Goal: Task Accomplishment & Management: Complete application form

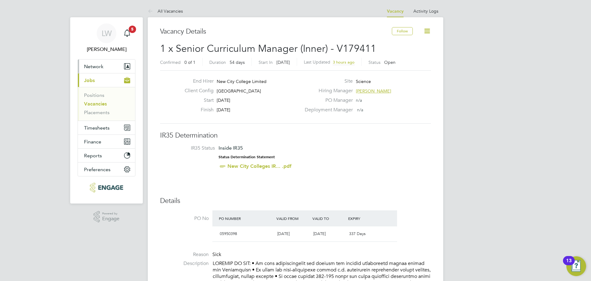
click at [112, 66] on button "Network" at bounding box center [106, 66] width 57 height 14
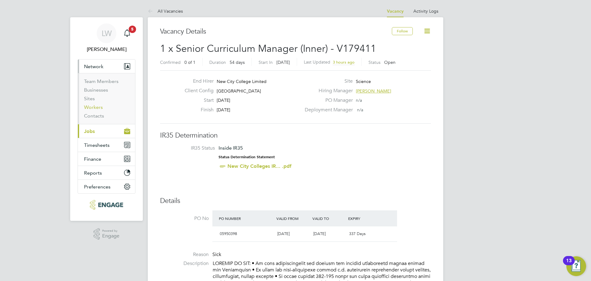
click at [94, 107] on link "Workers" at bounding box center [93, 107] width 19 height 6
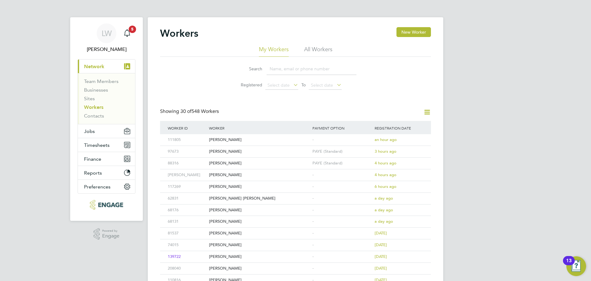
click at [282, 68] on input at bounding box center [312, 69] width 90 height 12
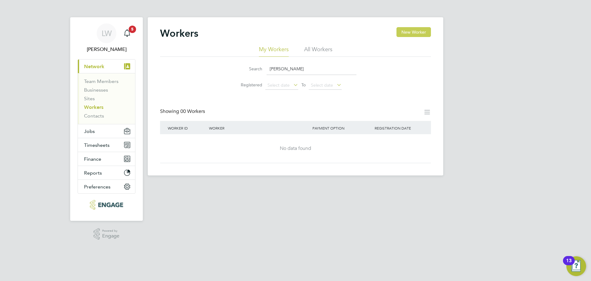
type input "[PERSON_NAME]"
click at [413, 33] on button "New Worker" at bounding box center [414, 32] width 34 height 10
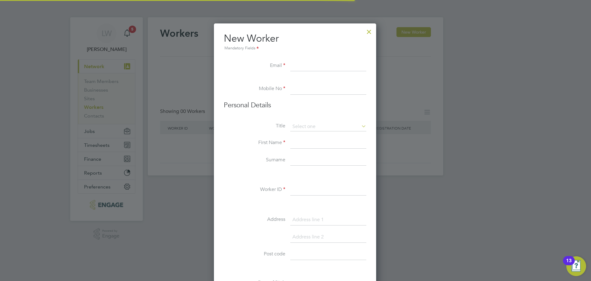
scroll to position [524, 163]
paste input "[EMAIL_ADDRESS][DOMAIN_NAME]"
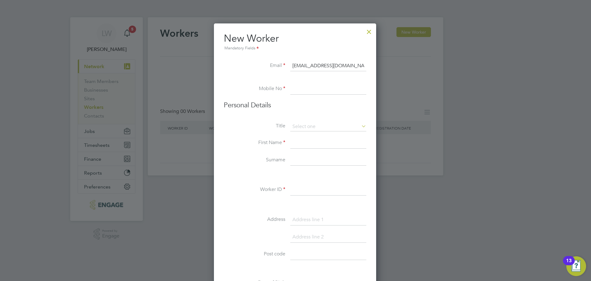
drag, startPoint x: 345, startPoint y: 63, endPoint x: 293, endPoint y: 66, distance: 51.9
click at [293, 66] on input "[EMAIL_ADDRESS][DOMAIN_NAME]" at bounding box center [328, 65] width 76 height 11
type input "[EMAIL_ADDRESS][DOMAIN_NAME]"
click at [297, 88] on input at bounding box center [328, 88] width 76 height 11
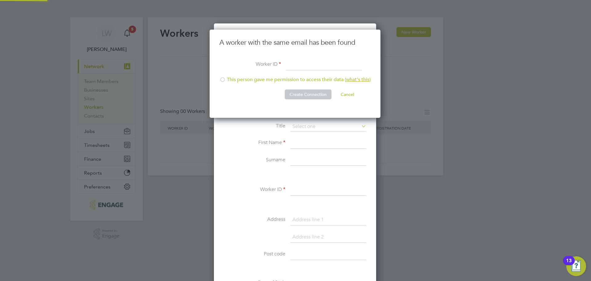
scroll to position [88, 172]
paste input "202451"
type input "202451"
click at [223, 79] on div at bounding box center [223, 80] width 6 height 6
click at [311, 97] on button "Create Connection" at bounding box center [308, 94] width 47 height 10
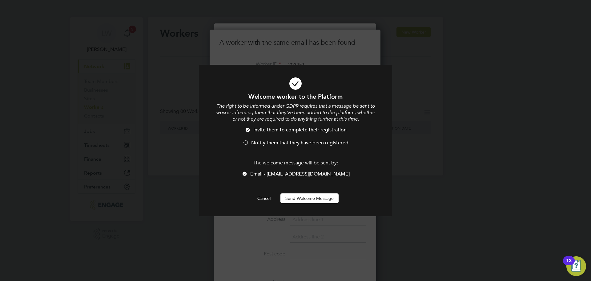
click at [246, 141] on div at bounding box center [246, 143] width 6 height 6
click at [313, 197] on button "Send Welcome Message" at bounding box center [310, 198] width 58 height 10
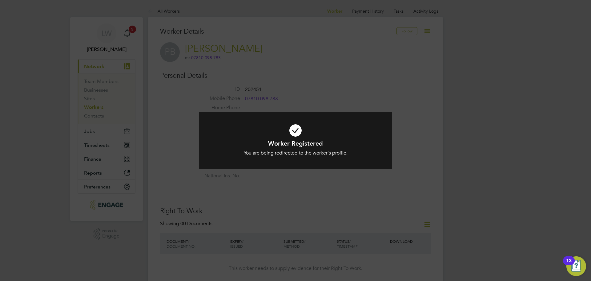
click at [129, 33] on div "Worker Registered You are being redirected to the worker's profile. Cancel Okay" at bounding box center [295, 140] width 591 height 281
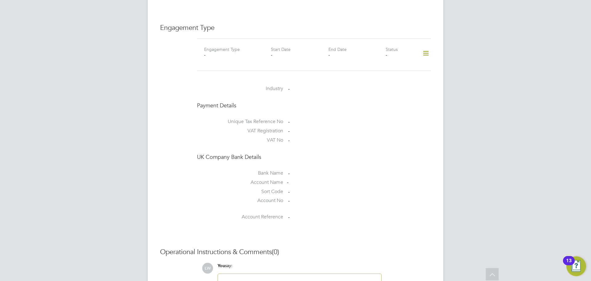
scroll to position [468, 0]
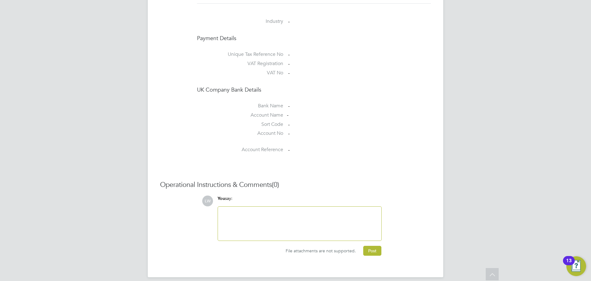
click at [330, 248] on span "File attachments are not supported." at bounding box center [321, 251] width 70 height 6
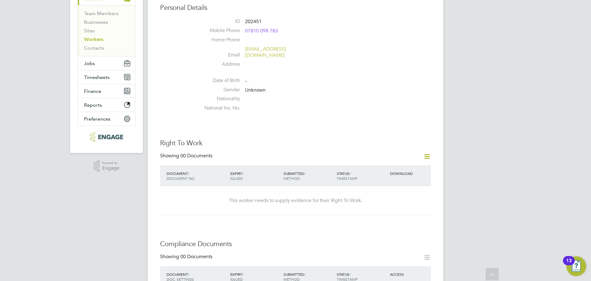
scroll to position [0, 0]
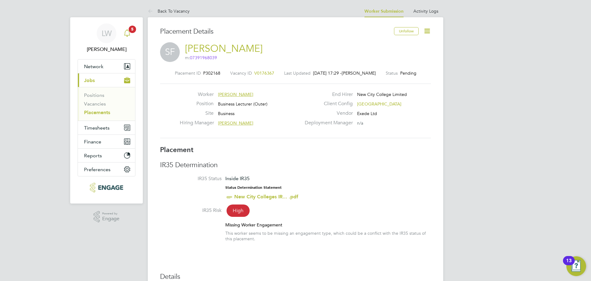
click at [128, 34] on icon "Main navigation" at bounding box center [126, 32] width 7 height 7
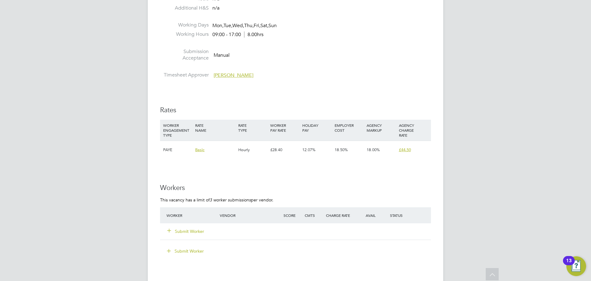
scroll to position [739, 0]
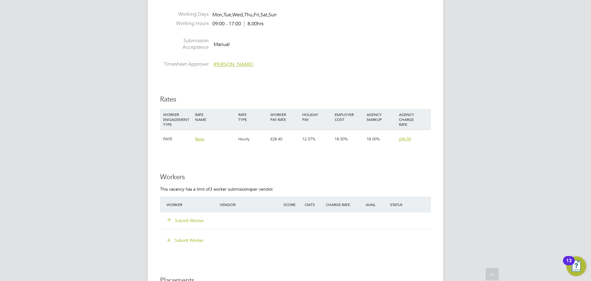
click at [195, 217] on button "Submit Worker" at bounding box center [186, 220] width 37 height 6
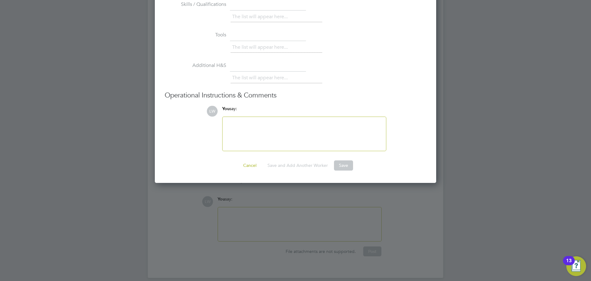
scroll to position [769, 0]
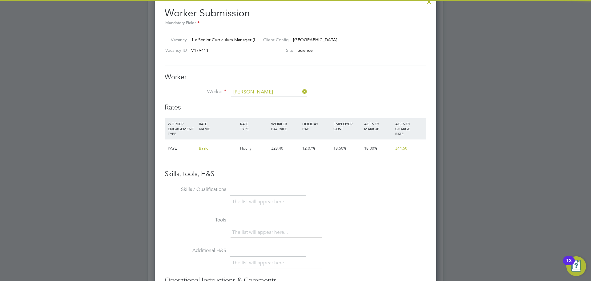
click at [258, 100] on li "Payman Bakhtiari (202451)" at bounding box center [269, 101] width 77 height 8
type input "Payman Bakhtiari (202451)"
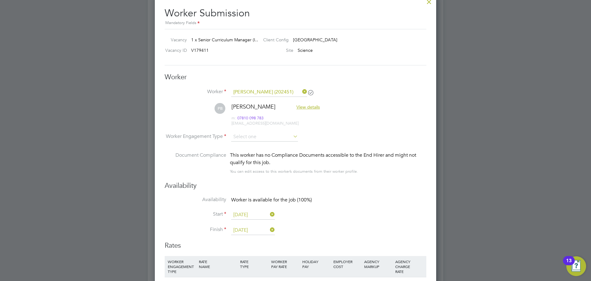
scroll to position [512, 282]
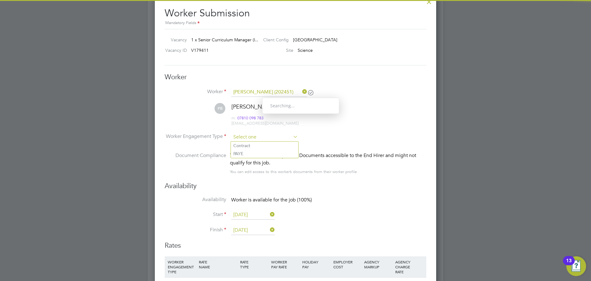
click at [257, 136] on input at bounding box center [264, 136] width 67 height 9
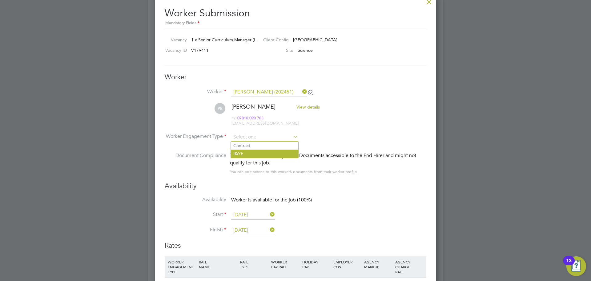
click at [245, 151] on li "PAYE" at bounding box center [264, 153] width 67 height 8
type input "PAYE"
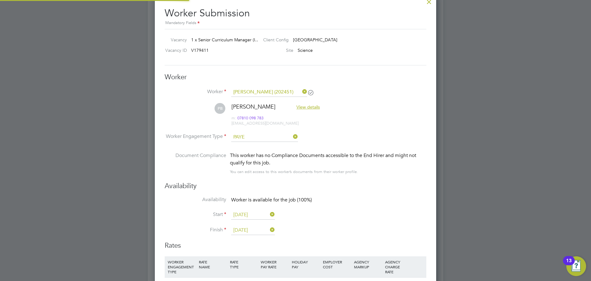
scroll to position [3, 3]
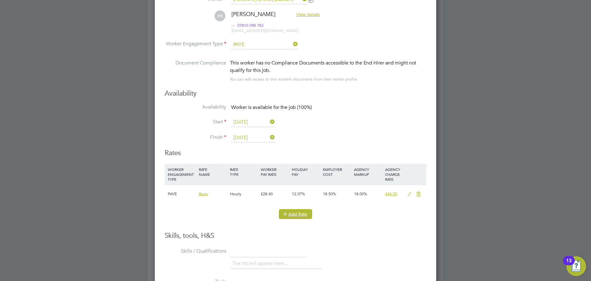
click at [300, 211] on button "Add Rate" at bounding box center [295, 214] width 33 height 10
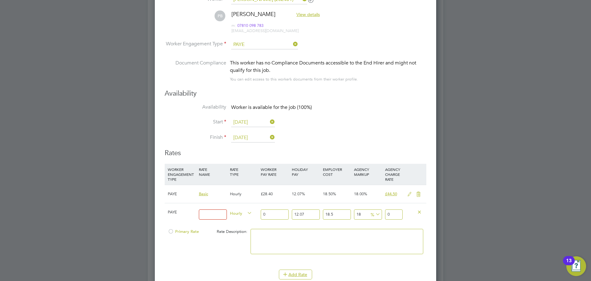
click at [219, 213] on input at bounding box center [213, 214] width 28 height 10
type input "basic"
click at [240, 211] on span "Hourly" at bounding box center [241, 212] width 22 height 7
click at [241, 227] on li "DAILY" at bounding box center [241, 227] width 27 height 8
drag, startPoint x: 271, startPoint y: 212, endPoint x: 260, endPoint y: 215, distance: 11.3
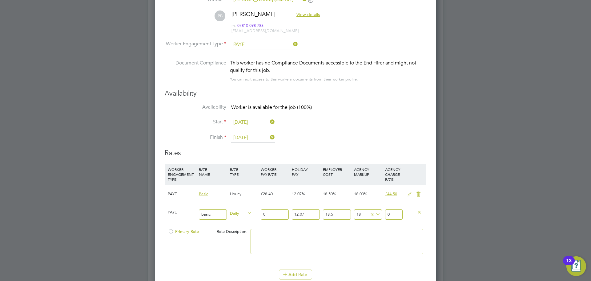
click at [260, 215] on div "0" at bounding box center [274, 214] width 31 height 22
type input "3"
type input "4.70122443"
type input "37"
type input "57.98176797"
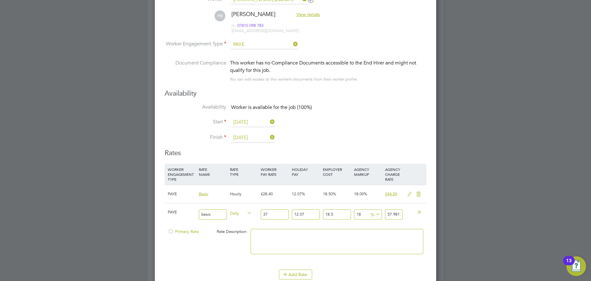
type input "375"
type input "587.65305375"
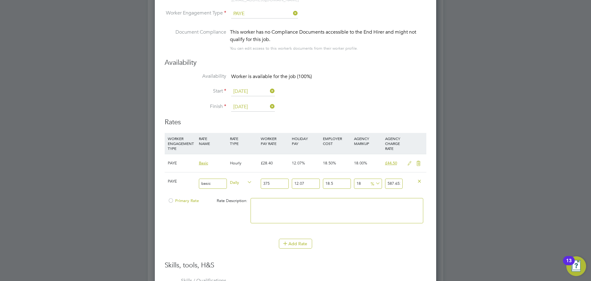
type input "375"
click at [360, 183] on input "18" at bounding box center [368, 183] width 28 height 10
type input "1"
type input "502.991173125"
type input "2"
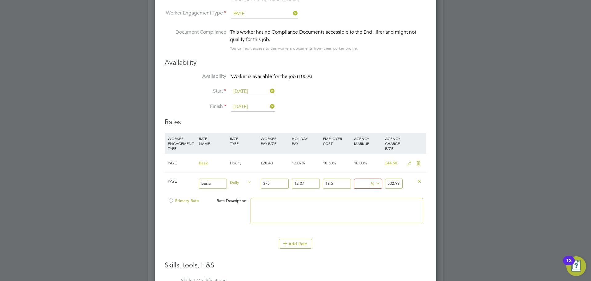
type input "507.97128375"
type input "23"
type input "612.553606875"
type input "23"
click at [343, 87] on li "Start 01 Sep 2025" at bounding box center [296, 94] width 262 height 15
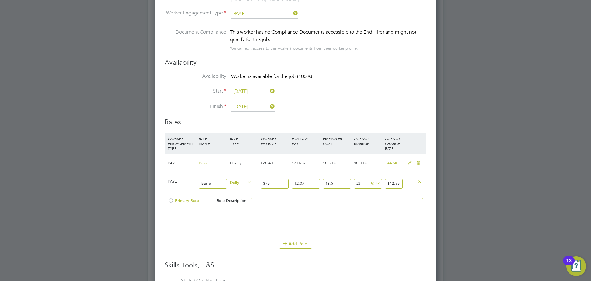
drag, startPoint x: 269, startPoint y: 182, endPoint x: 261, endPoint y: 184, distance: 8.9
click at [261, 184] on input "375" at bounding box center [275, 183] width 28 height 10
type input "4"
type input "6.53390514"
type input "45"
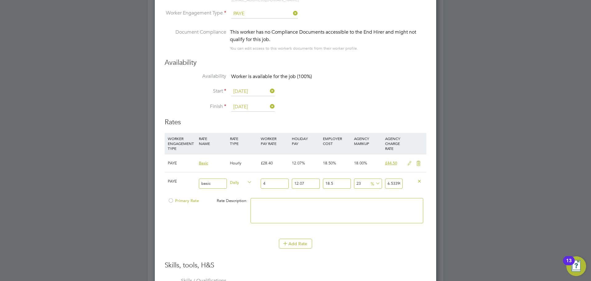
type input "73.506432825"
type input "450"
type input "735.06432825"
drag, startPoint x: 270, startPoint y: 182, endPoint x: 264, endPoint y: 184, distance: 6.4
click at [264, 184] on input "450" at bounding box center [275, 183] width 28 height 10
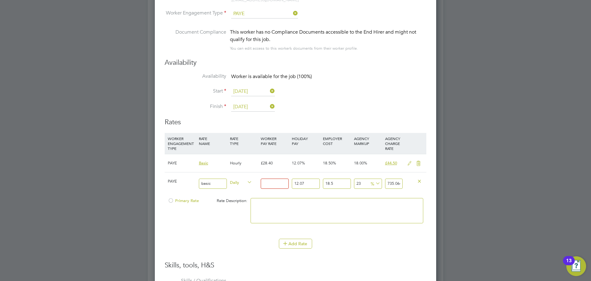
type input "3"
type input "4.900428855"
type input "35"
type input "57.171669975"
type input "3"
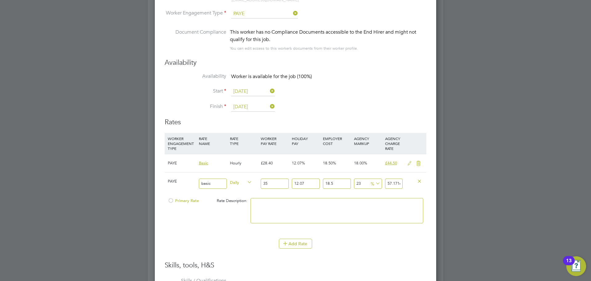
type input "4.900428855"
type input "37"
type input "60.438622545"
type input "375"
type input "612.553606875"
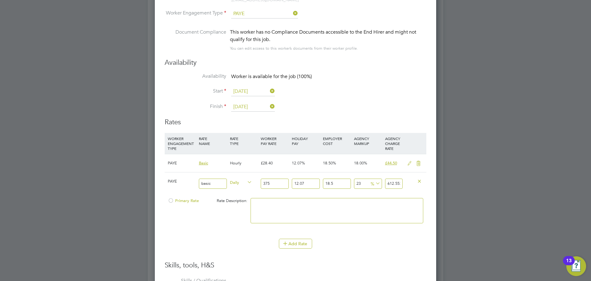
scroll to position [923, 0]
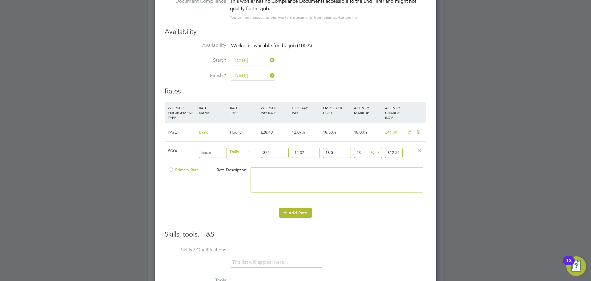
click at [292, 209] on button "Add Rate" at bounding box center [295, 213] width 33 height 10
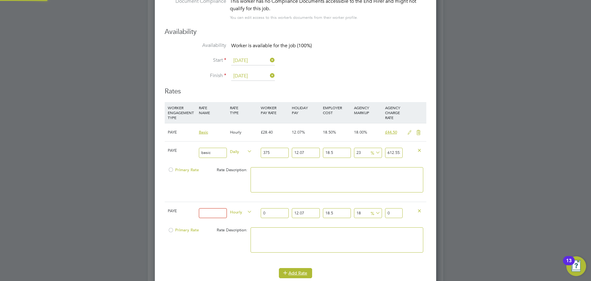
scroll to position [649, 282]
click at [418, 211] on icon at bounding box center [419, 210] width 5 height 5
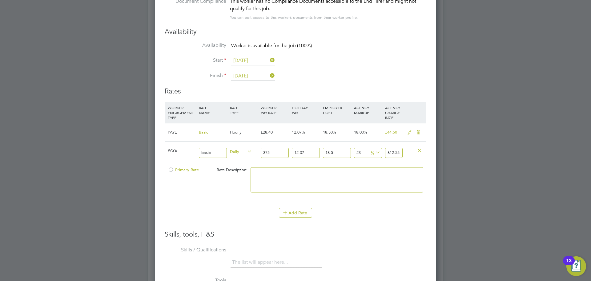
scroll to position [588, 282]
click at [273, 175] on textarea at bounding box center [337, 179] width 173 height 25
click at [172, 170] on div at bounding box center [171, 171] width 6 height 5
click at [349, 83] on li "Finish 24 Oct 2025" at bounding box center [296, 78] width 262 height 15
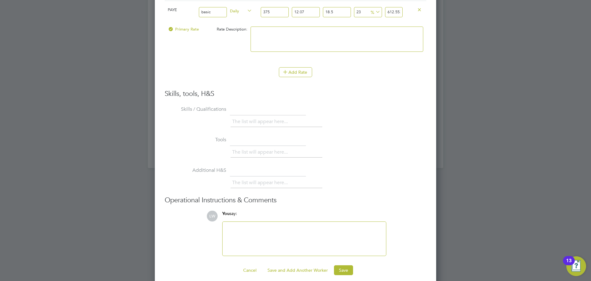
scroll to position [1070, 0]
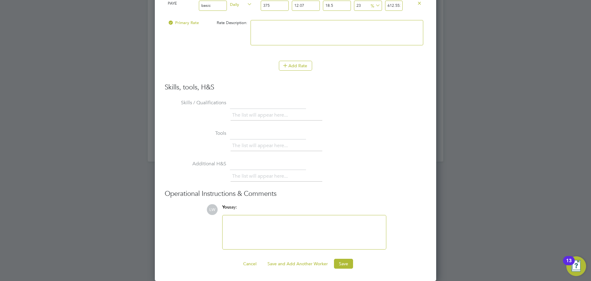
click at [294, 228] on div at bounding box center [304, 232] width 156 height 26
click at [344, 262] on button "Save" at bounding box center [343, 263] width 19 height 10
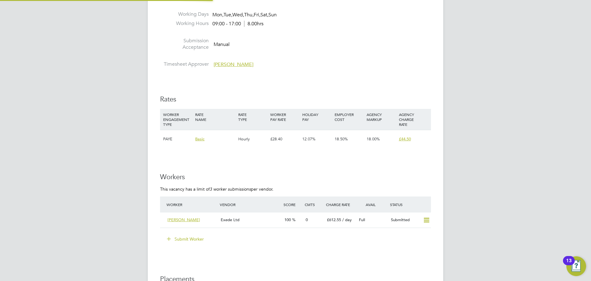
scroll to position [18, 43]
click at [277, 216] on div "Exede Ltd" at bounding box center [250, 220] width 64 height 10
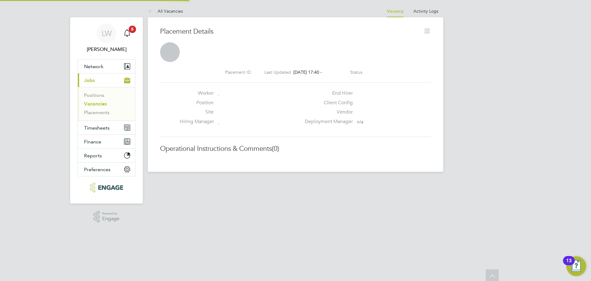
scroll to position [3, 3]
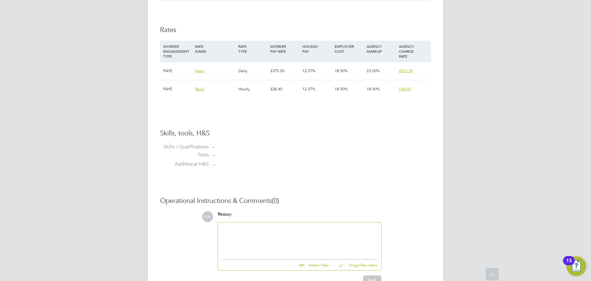
scroll to position [439, 0]
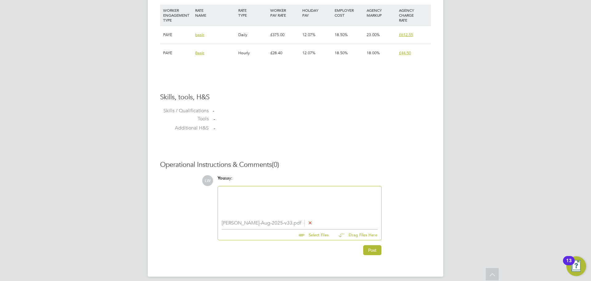
click at [267, 196] on div at bounding box center [300, 203] width 156 height 26
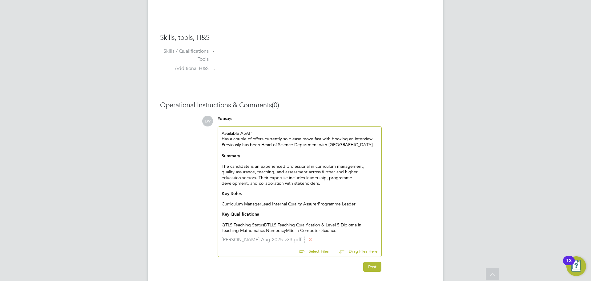
scroll to position [520, 0]
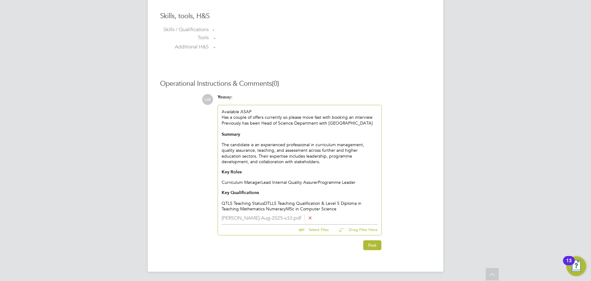
click at [341, 207] on div "Summary The candidate is an experienced professional in curriculum management, …" at bounding box center [300, 171] width 156 height 80
click at [264, 200] on div "Summary The candidate is an experienced professional in curriculum management, …" at bounding box center [300, 171] width 156 height 80
click at [265, 201] on div "Summary The candidate is an experienced professional in curriculum management, …" at bounding box center [300, 171] width 156 height 80
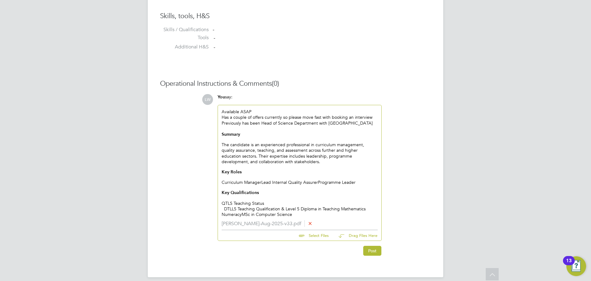
click at [238, 207] on div "DTLLS Teaching Qualification & Level 5 Diploma in Teaching Mathematics Numeracy…" at bounding box center [300, 211] width 156 height 11
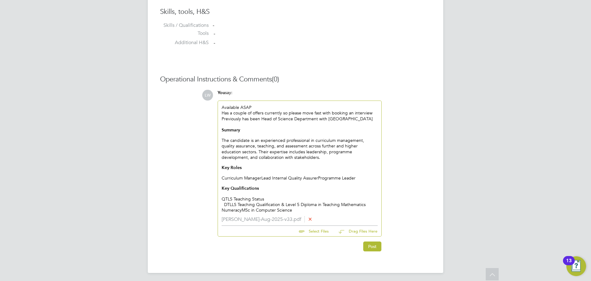
scroll to position [525, 0]
click at [243, 207] on div "DTLLS Teaching Qualification & Level 5 Diploma in Teaching Mathematics Numeracy…" at bounding box center [300, 205] width 156 height 11
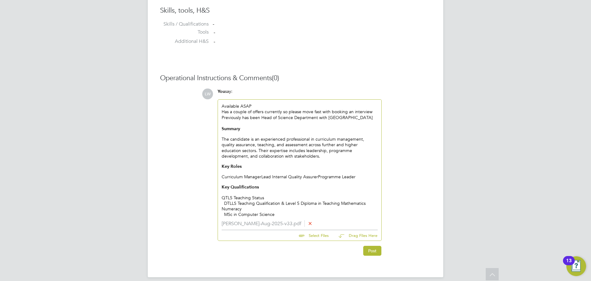
click at [262, 176] on div "Summary The candidate is an experienced professional in curriculum management, …" at bounding box center [300, 163] width 156 height 75
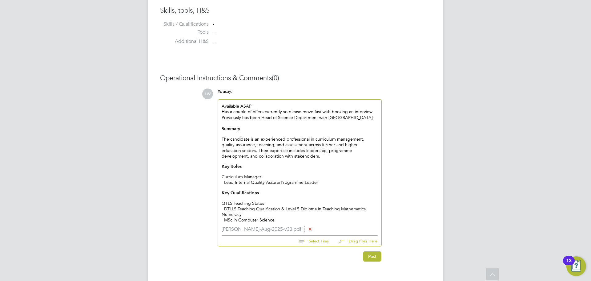
click at [281, 181] on div "Lead Internal Quality Assurer Programme Leader Key Qualifications QTLS Teaching…" at bounding box center [300, 192] width 156 height 26
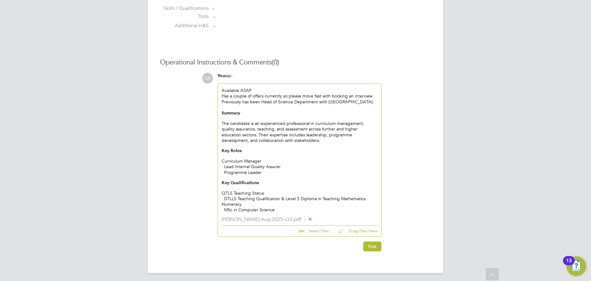
scroll to position [542, 0]
click at [369, 242] on button "Post" at bounding box center [372, 245] width 18 height 10
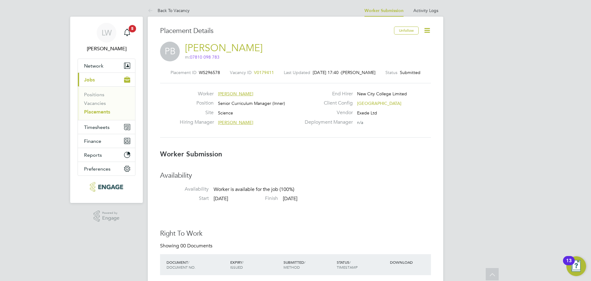
scroll to position [0, 0]
